Goal: Check status: Check status

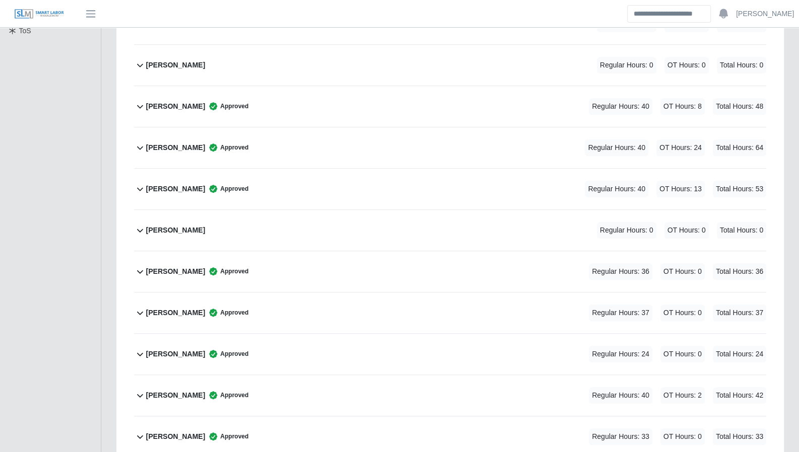
scroll to position [220, 0]
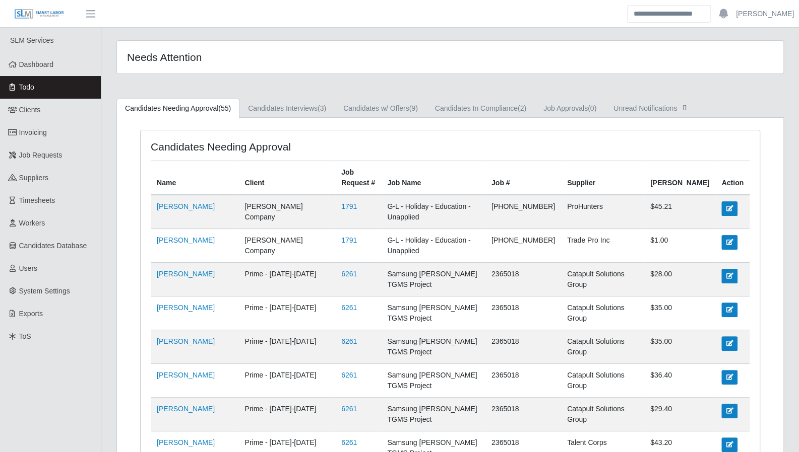
click at [42, 66] on span "Dashboard" at bounding box center [36, 64] width 35 height 8
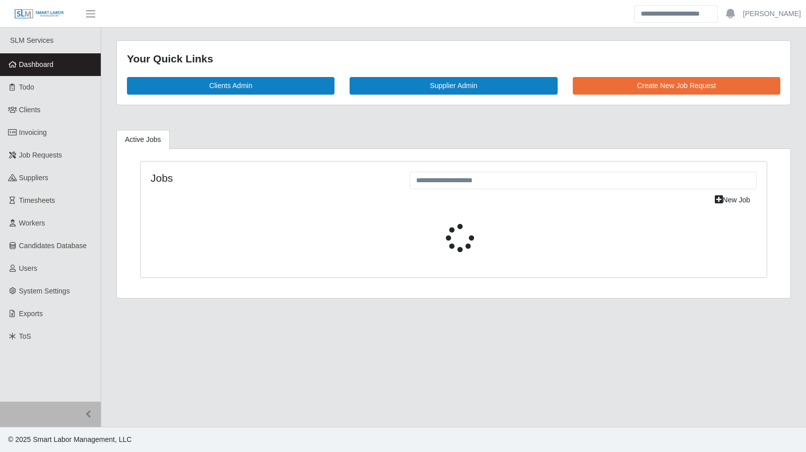
select select "****"
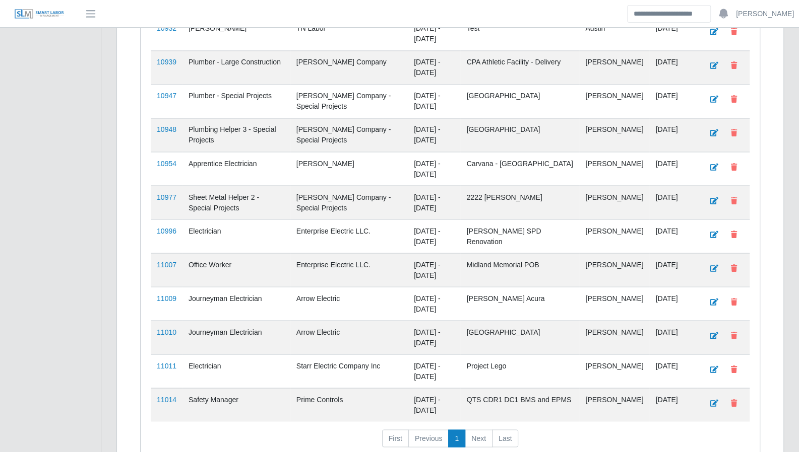
scroll to position [1084, 0]
